Goal: Task Accomplishment & Management: Complete application form

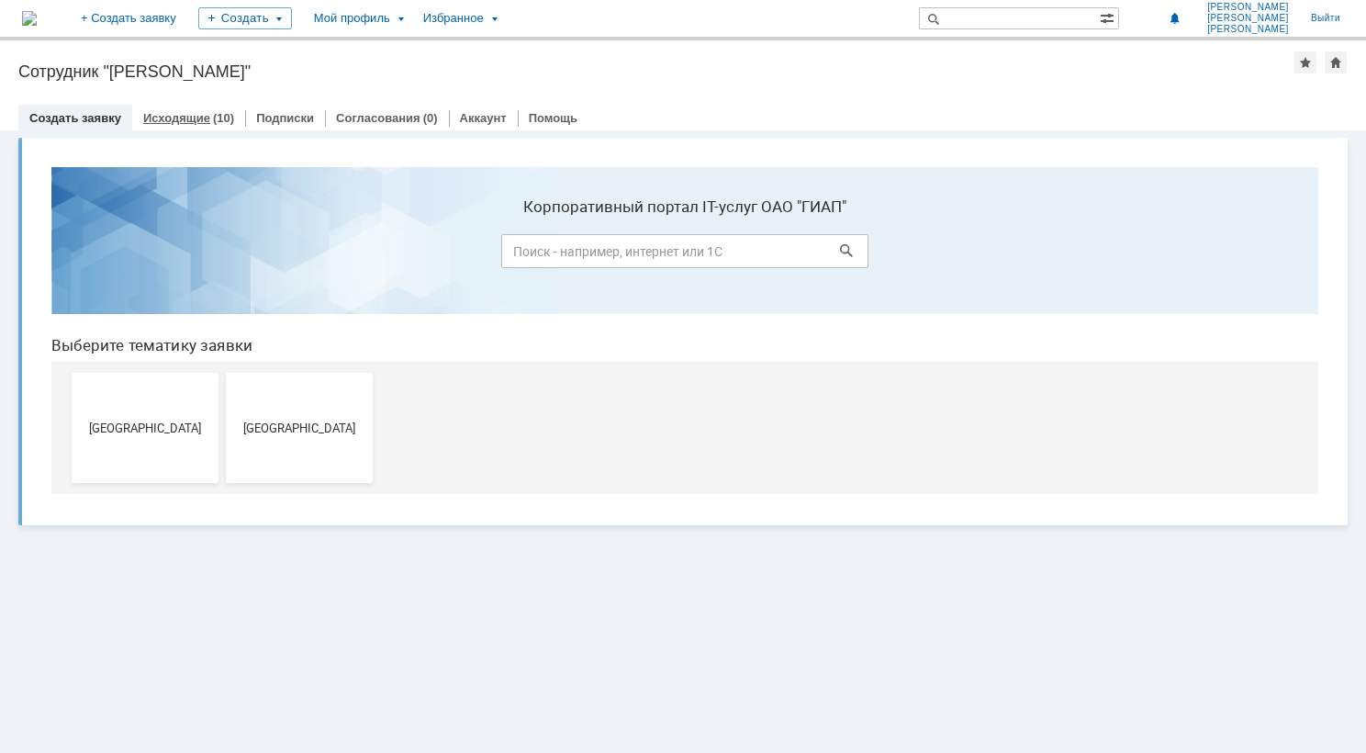
click at [214, 121] on div "(10)" at bounding box center [223, 118] width 21 height 14
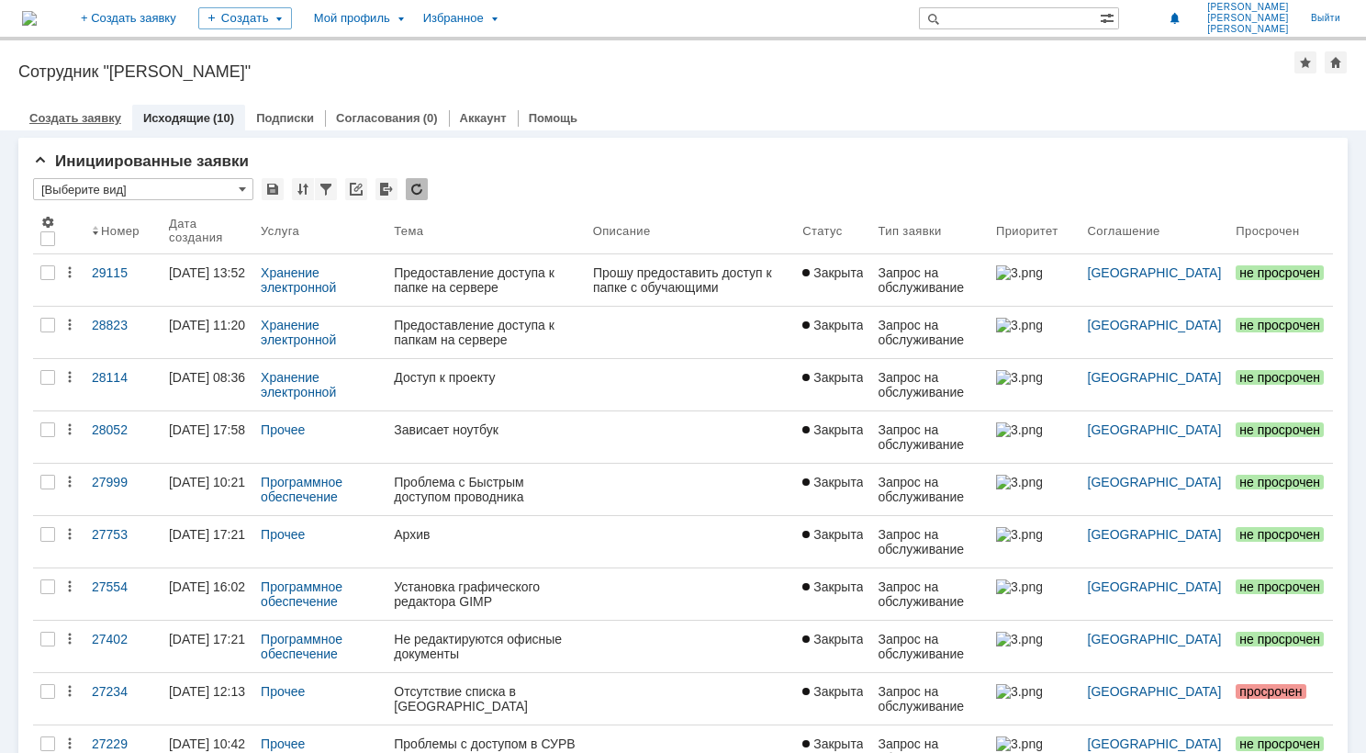
click at [82, 115] on link "Создать заявку" at bounding box center [75, 118] width 92 height 14
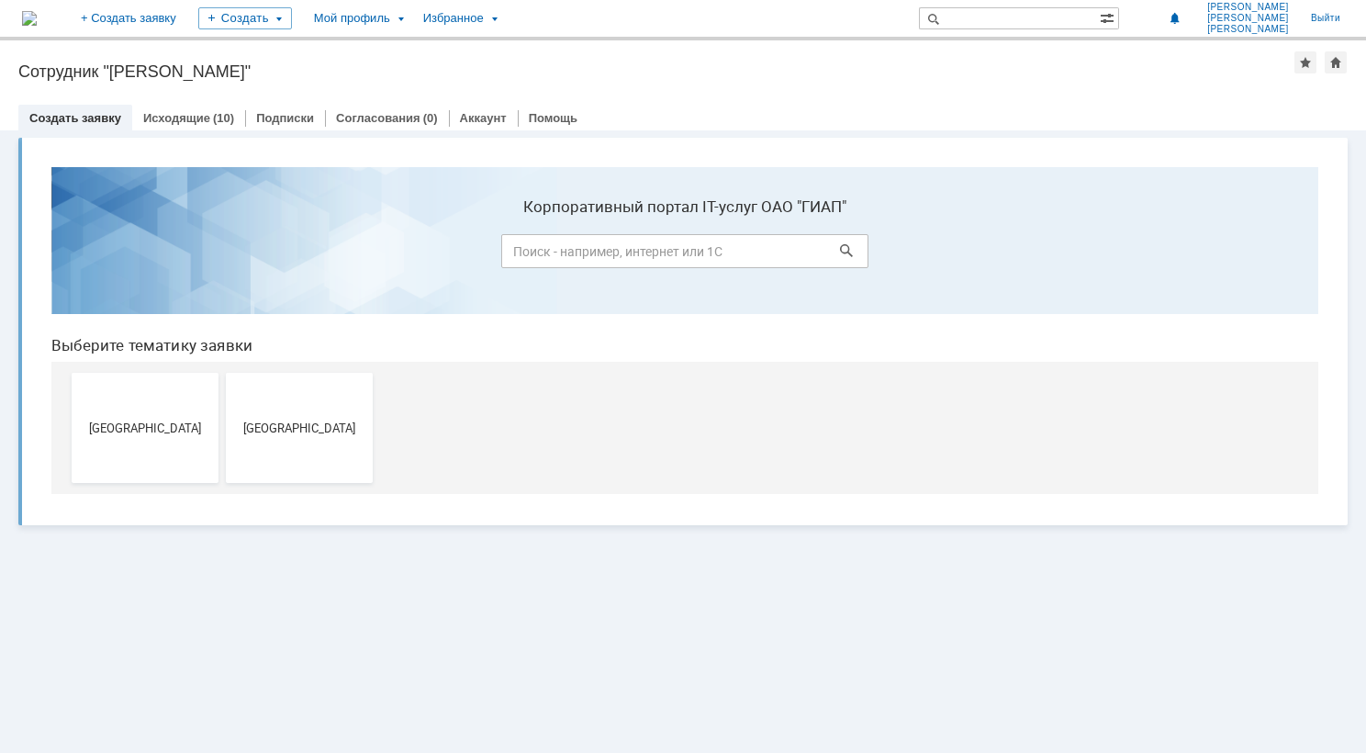
click at [269, 440] on button "[GEOGRAPHIC_DATA]" at bounding box center [299, 428] width 147 height 110
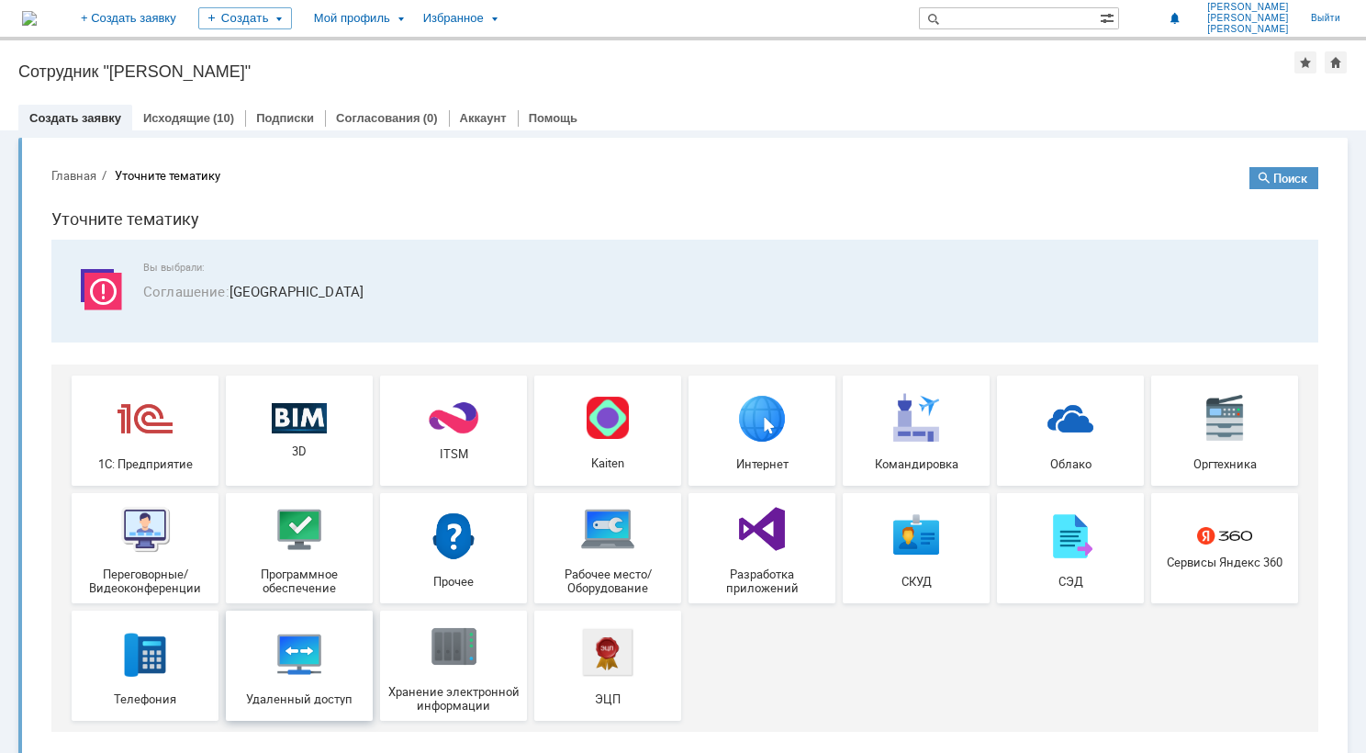
click at [292, 659] on img at bounding box center [299, 652] width 55 height 55
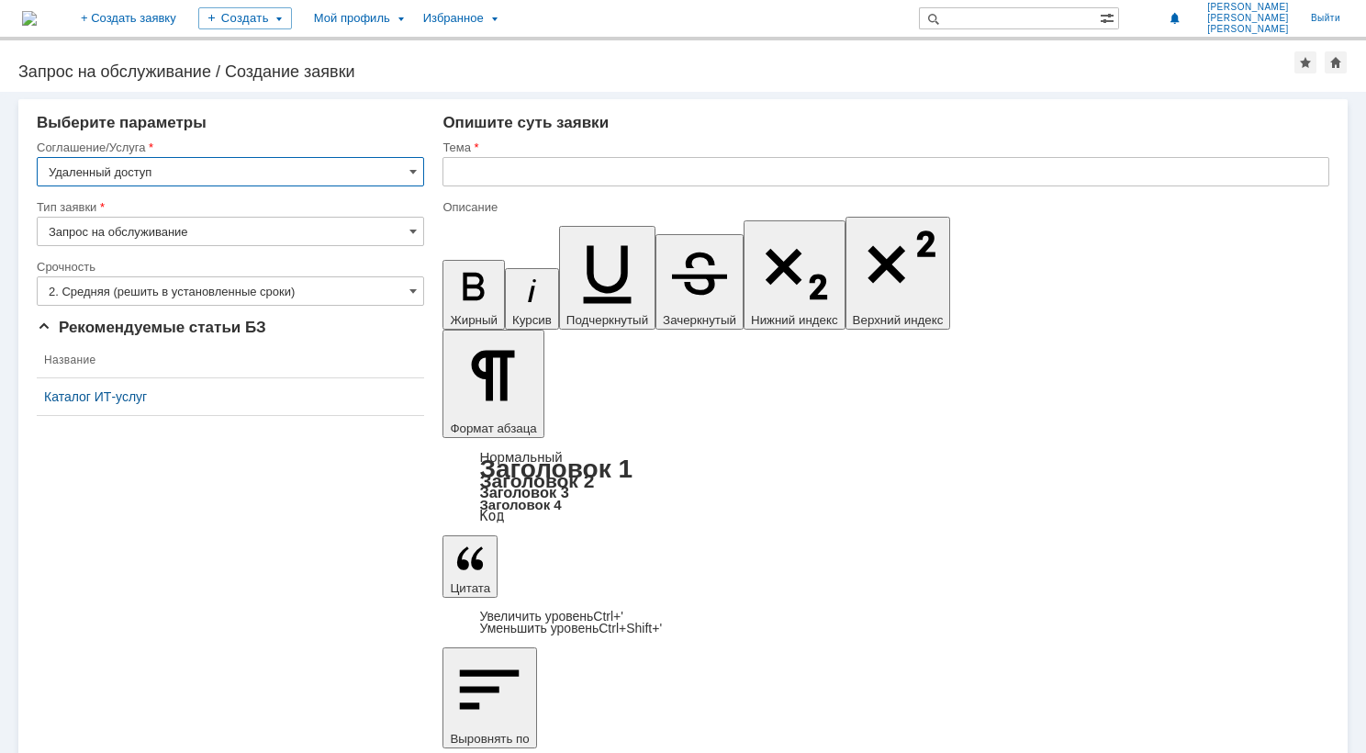
click at [566, 177] on input "text" at bounding box center [886, 171] width 887 height 29
type input "Доступ к ПО Aspen"
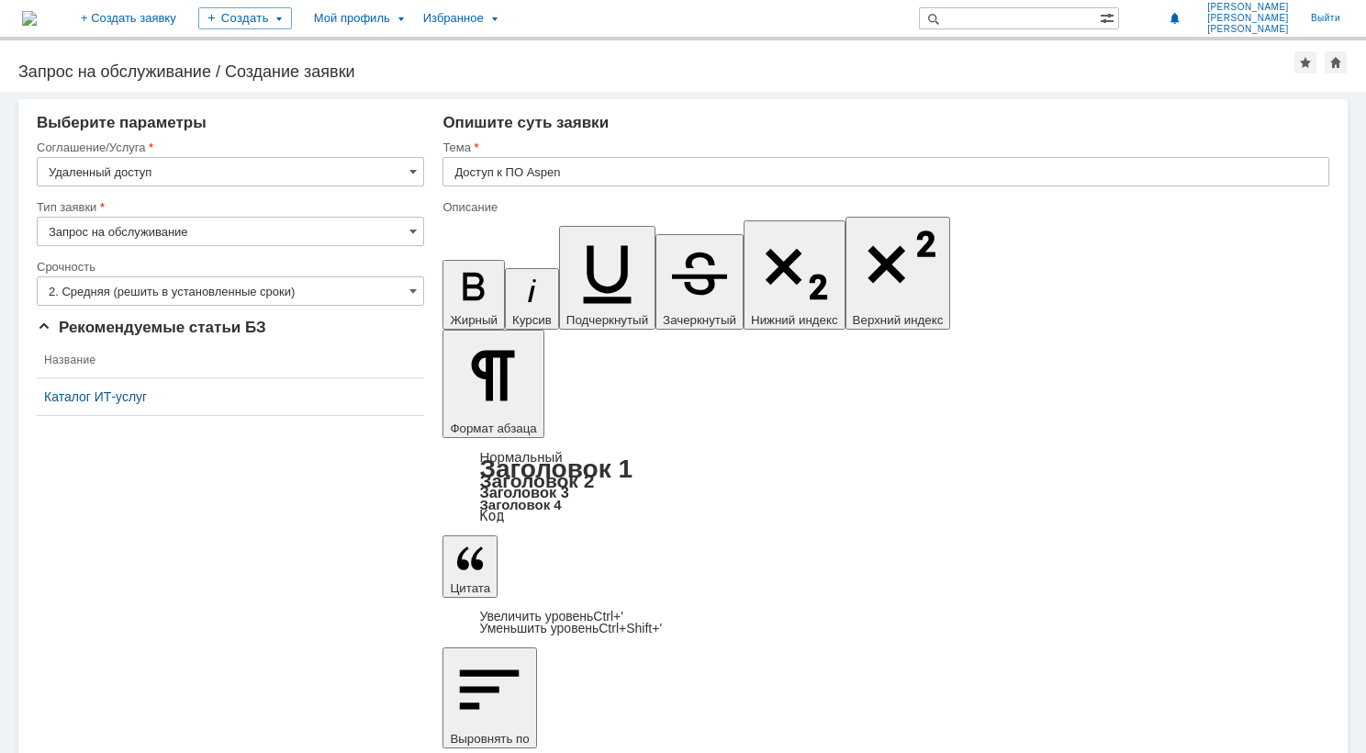
copy div "One"
click at [641, 172] on input "Доступ к ПО Aspen" at bounding box center [886, 171] width 887 height 29
click at [636, 172] on input "Доступ к ПО Aspen" at bounding box center [886, 171] width 887 height 29
paste input "One"
type input "Доступ к ПО Aspen One"
